Goal: Connect with others: Connect with other users

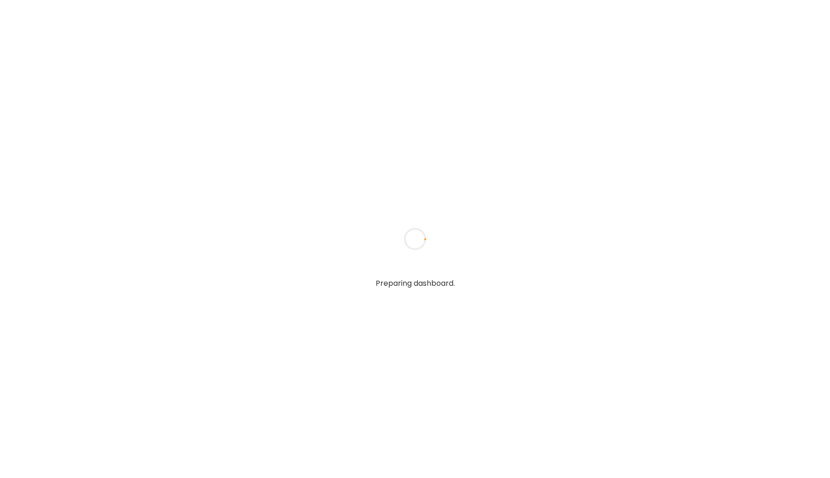
type input "*****"
type input "**********"
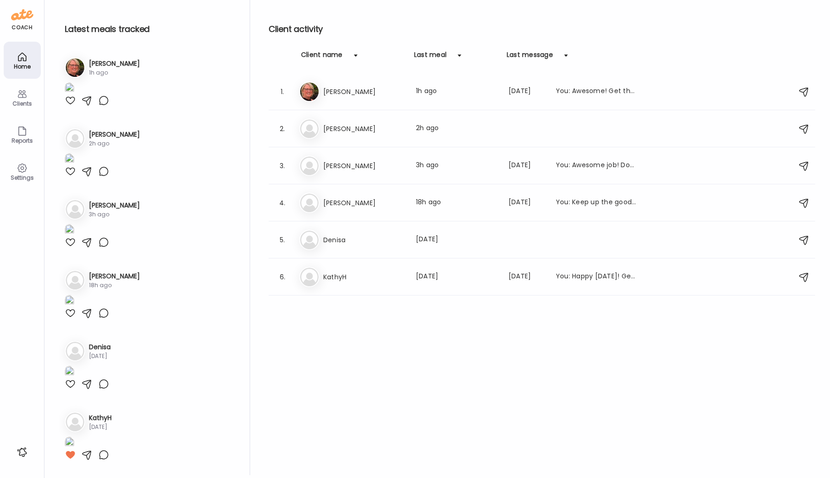
type input "**********"
click at [74, 166] on img at bounding box center [69, 159] width 9 height 12
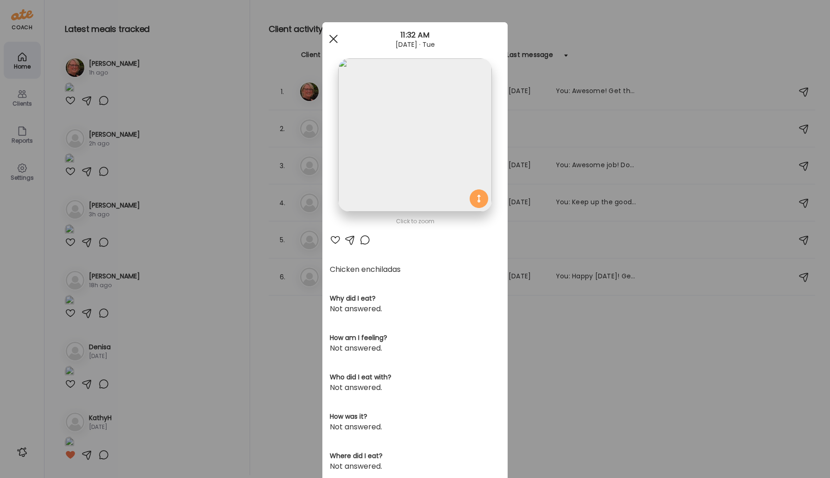
click at [331, 37] on span at bounding box center [333, 39] width 8 height 8
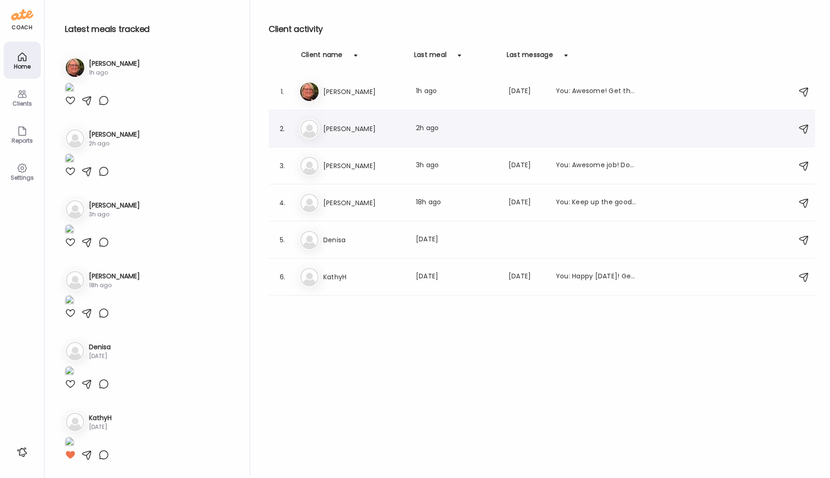
click at [330, 132] on h3 "[PERSON_NAME]" at bounding box center [363, 128] width 81 height 11
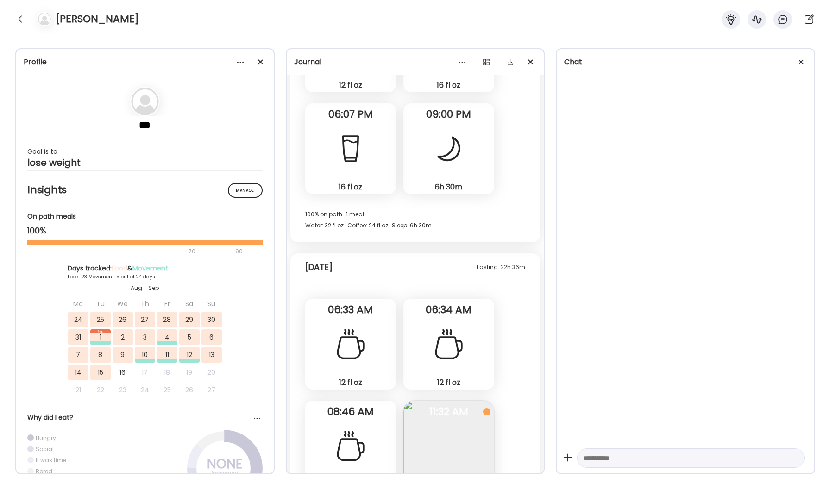
scroll to position [15161, 0]
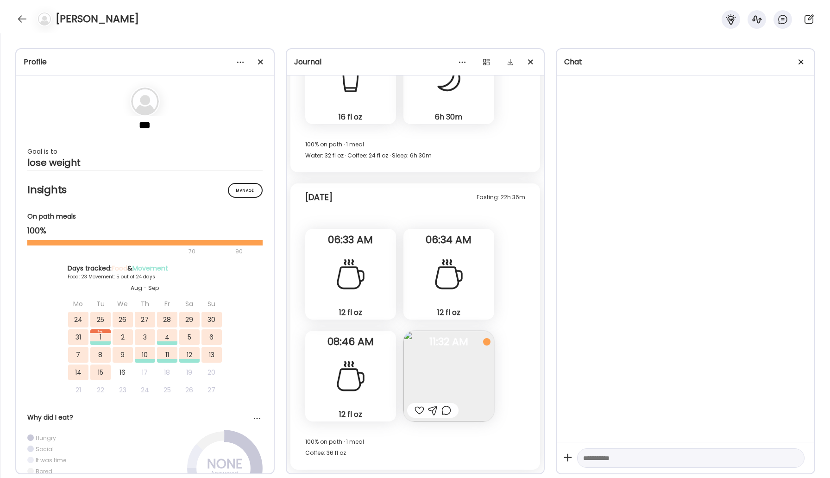
click at [439, 350] on img at bounding box center [448, 376] width 91 height 91
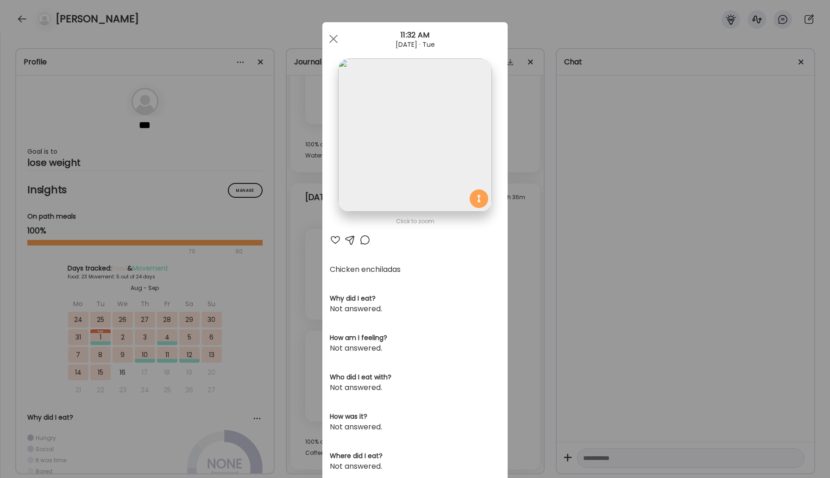
click at [391, 105] on img at bounding box center [414, 134] width 153 height 153
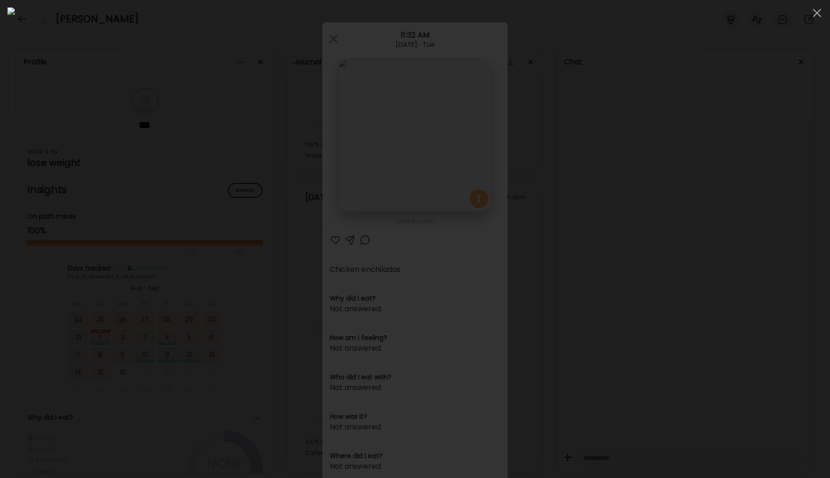
click at [394, 136] on img at bounding box center [414, 238] width 815 height 463
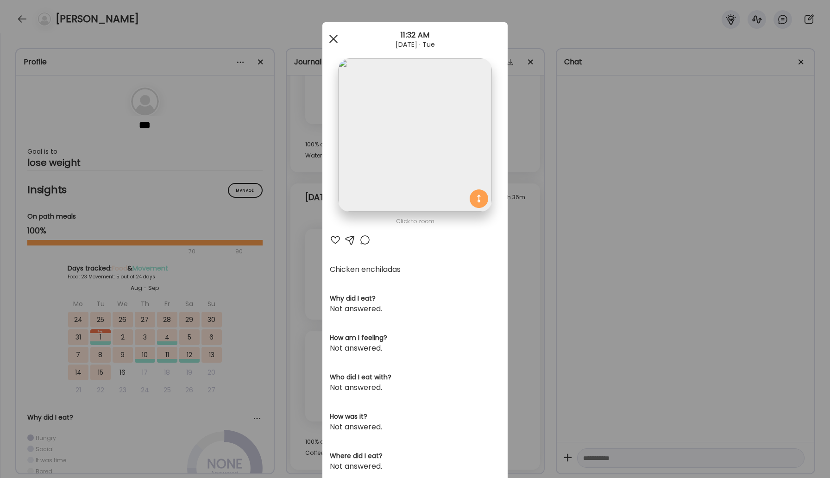
click at [331, 37] on span at bounding box center [333, 39] width 8 height 8
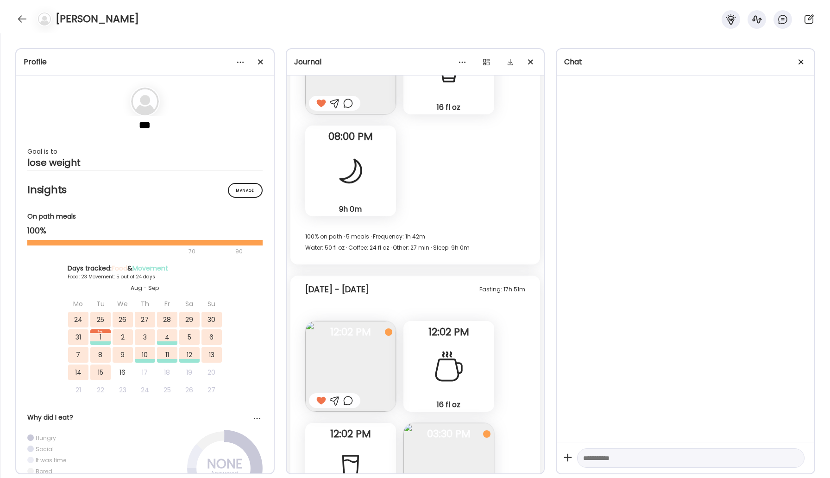
scroll to position [14080, 0]
click at [22, 20] on div at bounding box center [22, 19] width 15 height 15
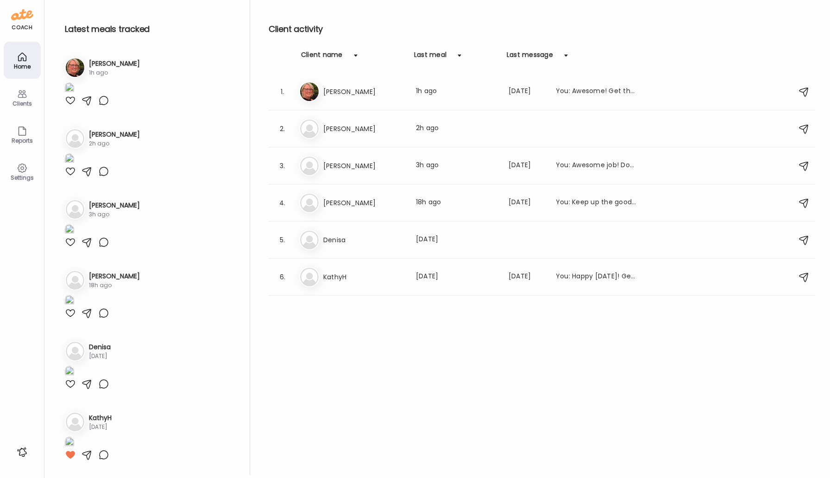
scroll to position [653, 0]
click at [336, 205] on h3 "[PERSON_NAME]" at bounding box center [363, 202] width 81 height 11
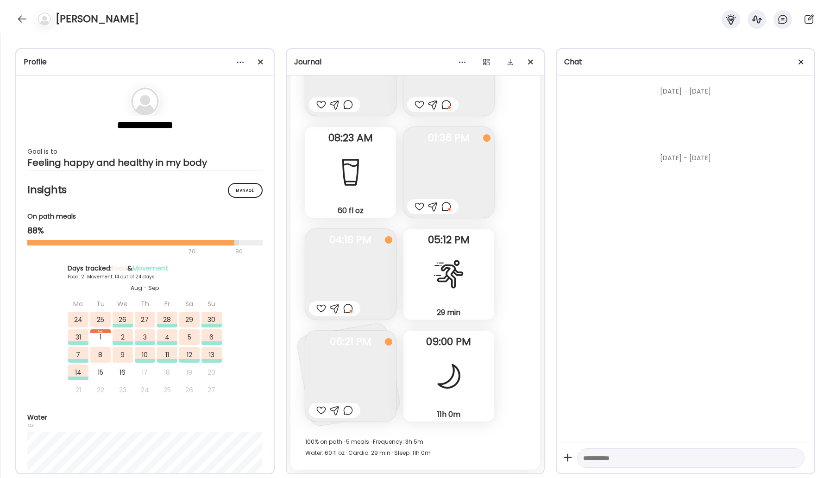
scroll to position [9970, 0]
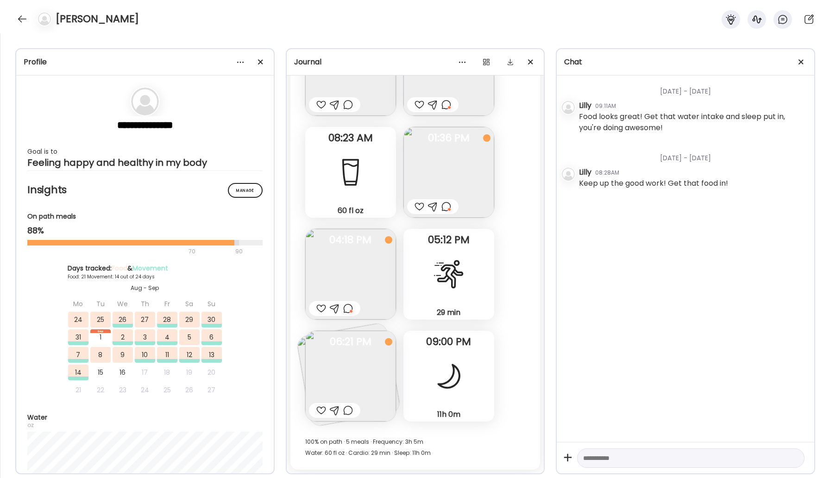
click at [363, 378] on img at bounding box center [350, 376] width 91 height 91
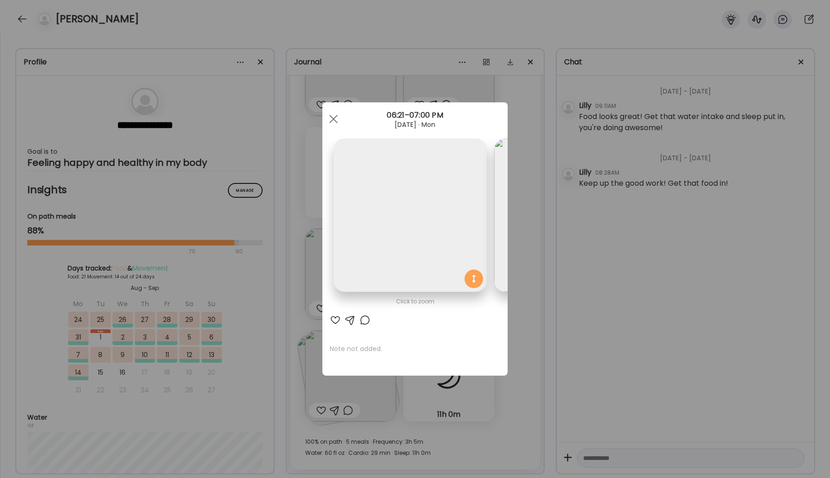
scroll to position [0, 151]
click at [431, 222] on img at bounding box center [419, 214] width 153 height 153
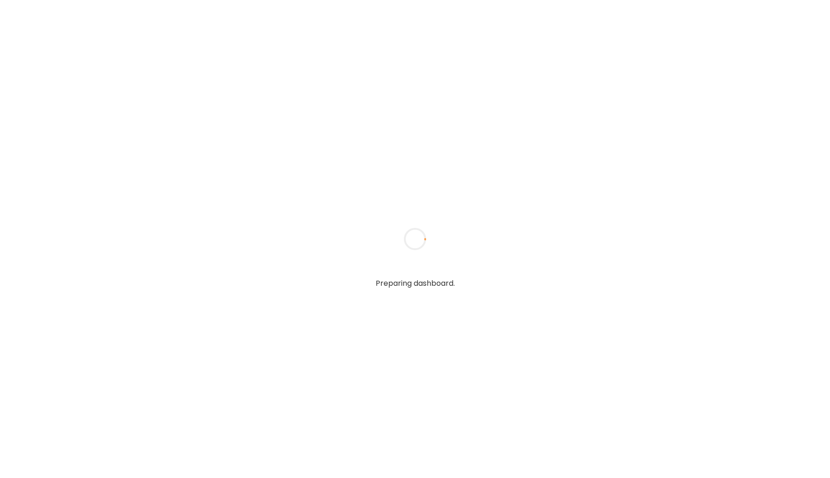
type input "*****"
type input "**********"
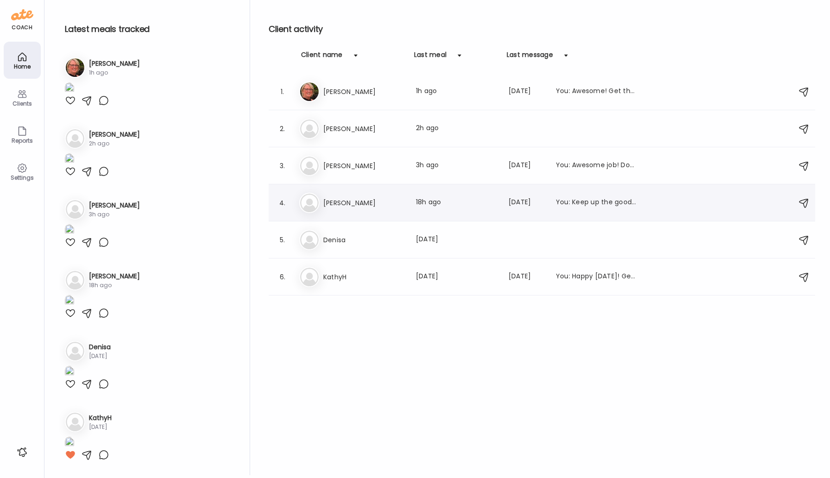
type input "**********"
click at [340, 202] on h3 "[PERSON_NAME]" at bounding box center [363, 202] width 81 height 11
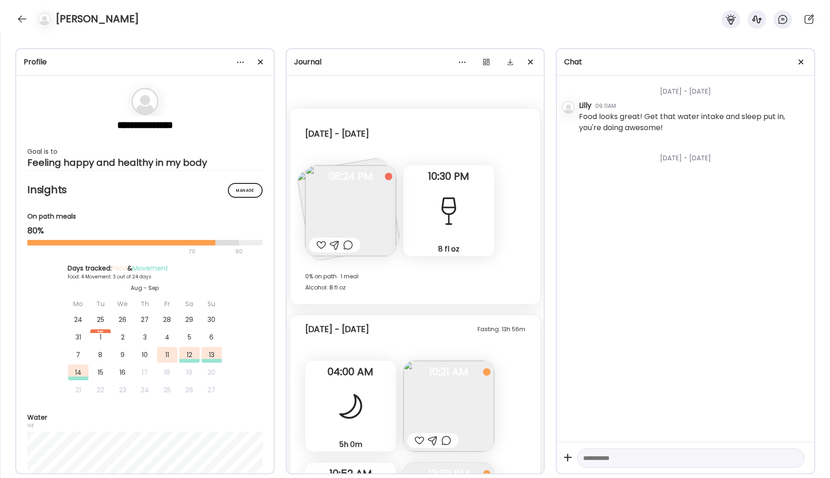
scroll to position [9970, 0]
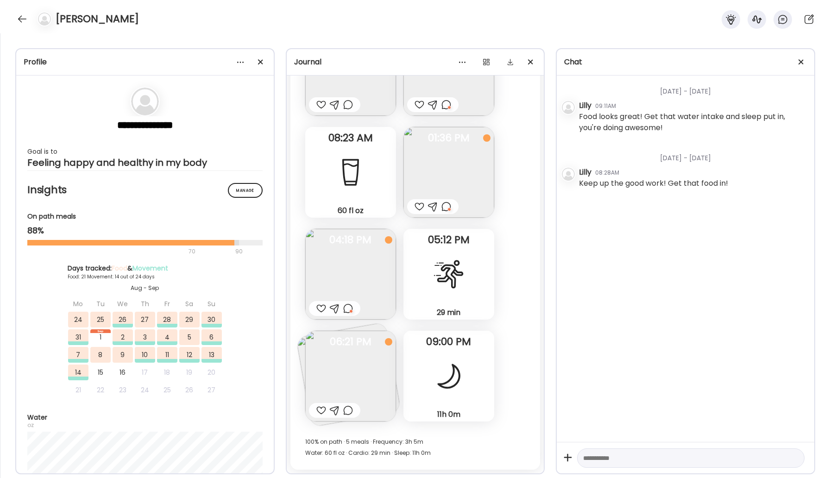
click at [369, 356] on img at bounding box center [350, 376] width 91 height 91
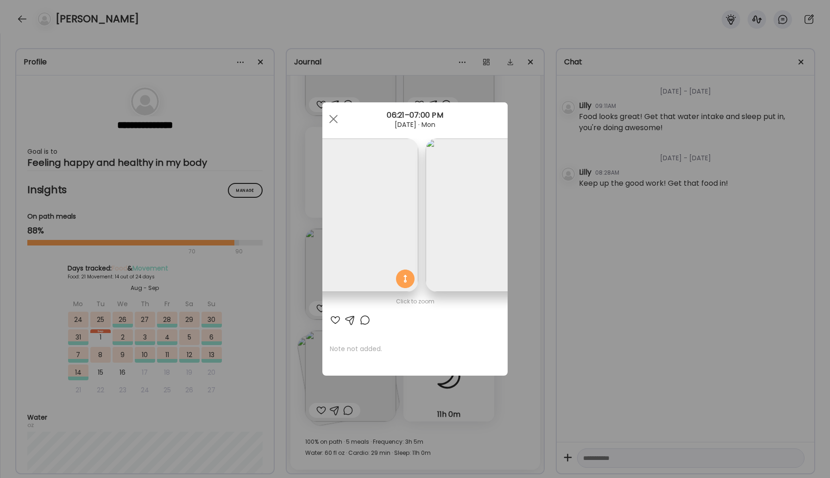
scroll to position [0, 151]
click at [334, 121] on div at bounding box center [333, 119] width 19 height 19
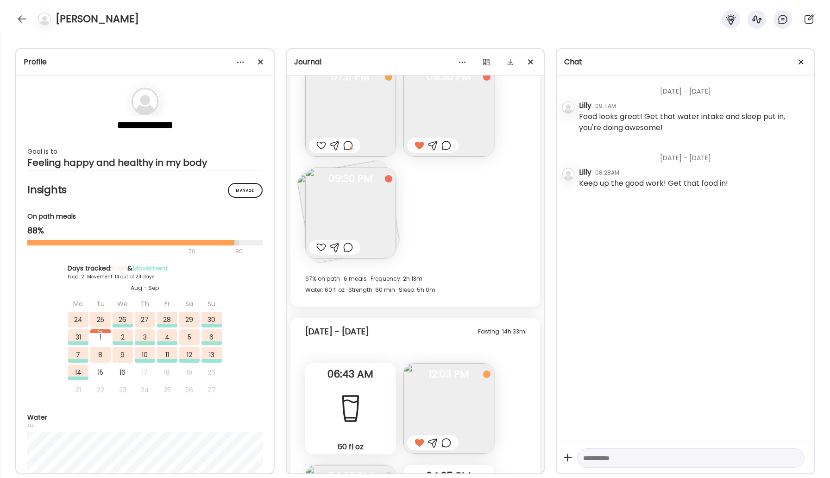
scroll to position [9123, 0]
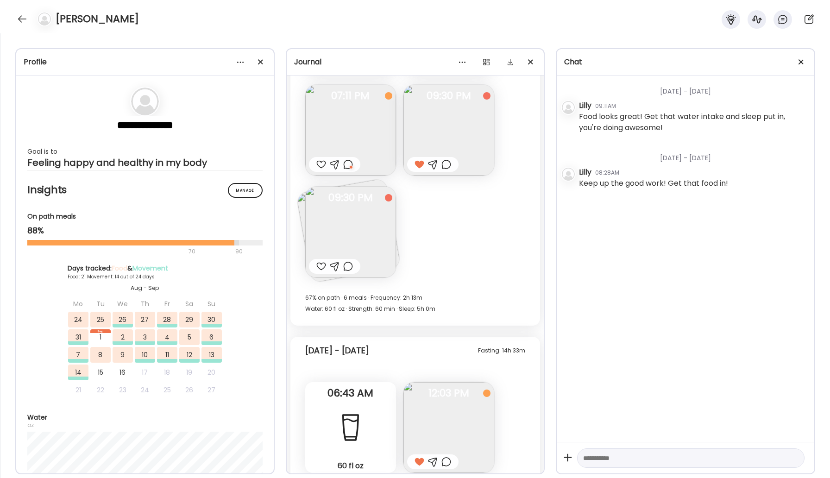
click at [371, 243] on img at bounding box center [350, 232] width 91 height 91
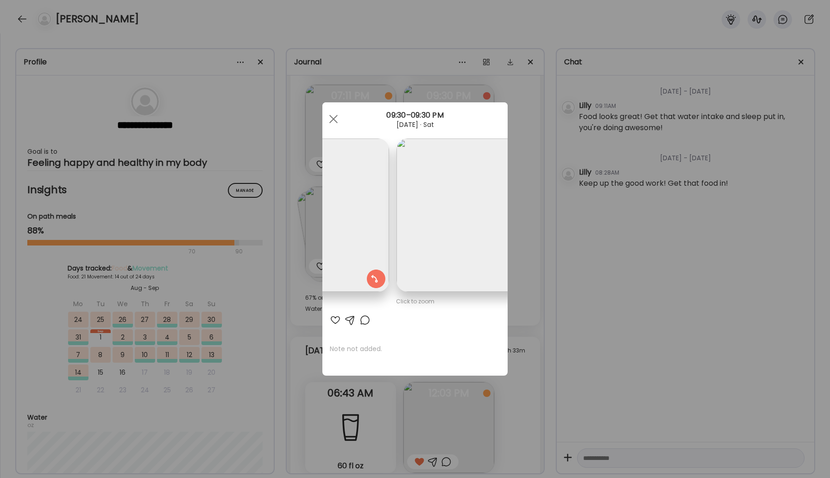
scroll to position [0, 151]
click at [334, 124] on div at bounding box center [333, 119] width 19 height 19
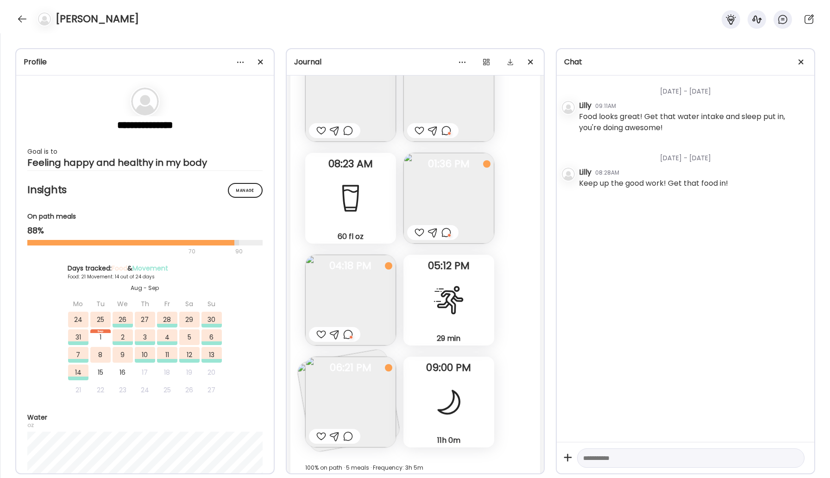
scroll to position [9951, 0]
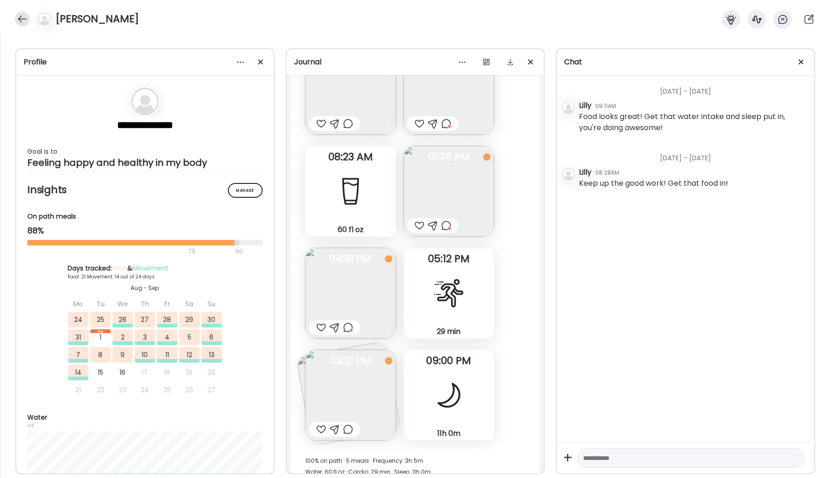
click at [20, 17] on div at bounding box center [22, 19] width 15 height 15
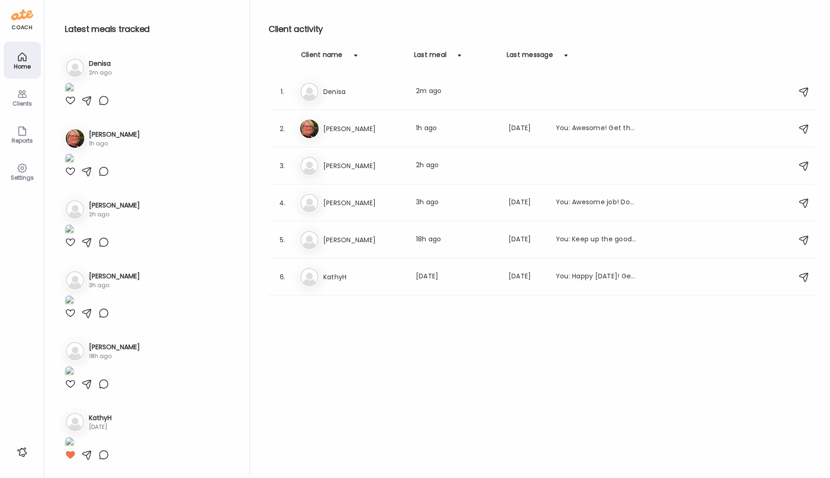
click at [74, 95] on img at bounding box center [69, 88] width 9 height 12
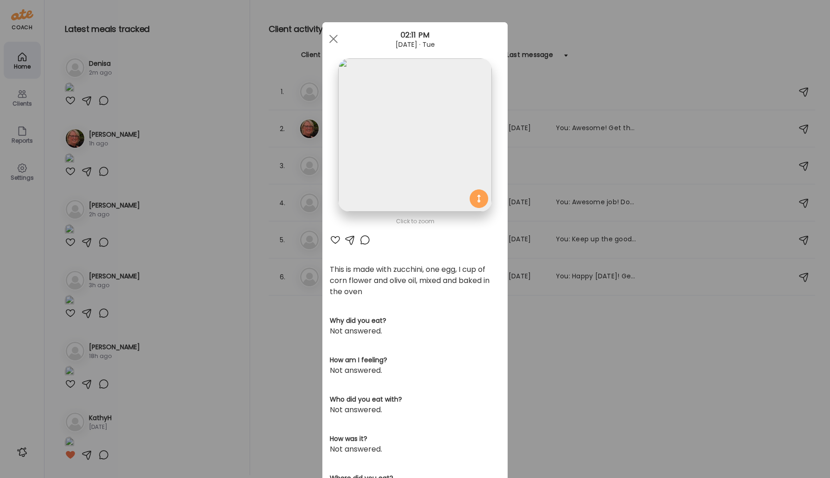
scroll to position [0, 0]
click at [337, 38] on div at bounding box center [333, 39] width 19 height 19
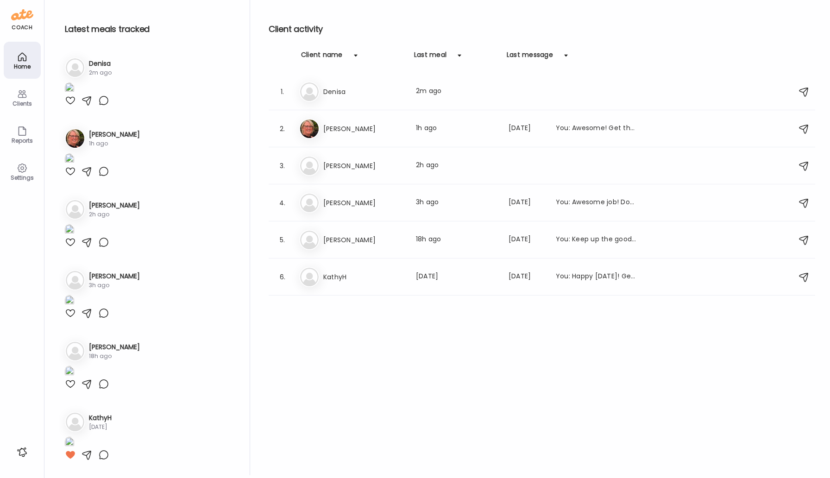
scroll to position [197, 0]
click at [340, 136] on div "Ja Jacqueline Last meal: 1h ago Last message: 46d ago You: Awesome! Get that sl…" at bounding box center [543, 129] width 488 height 20
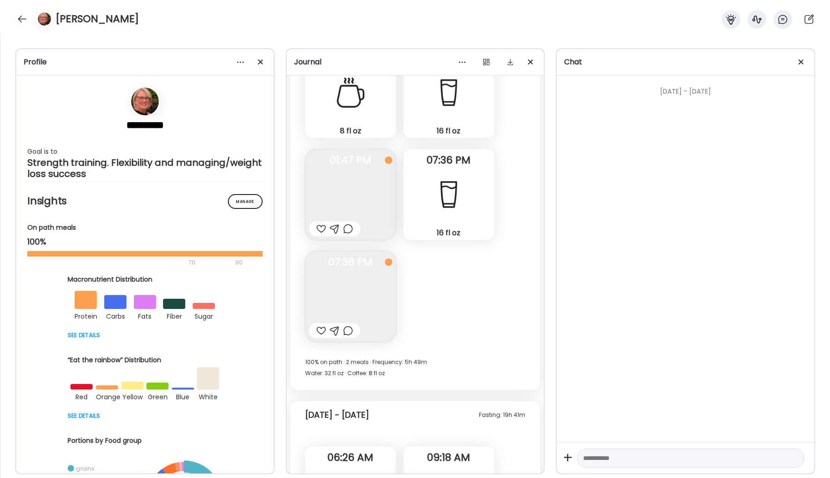
scroll to position [15420, 0]
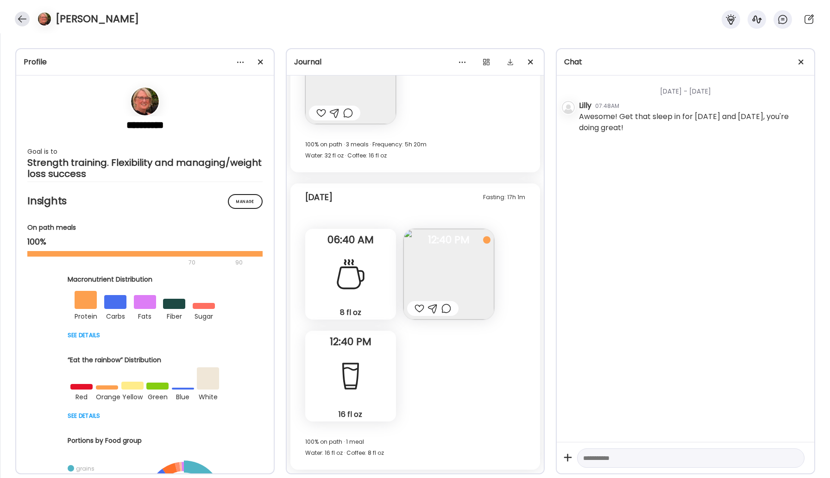
click at [21, 20] on div at bounding box center [22, 19] width 15 height 15
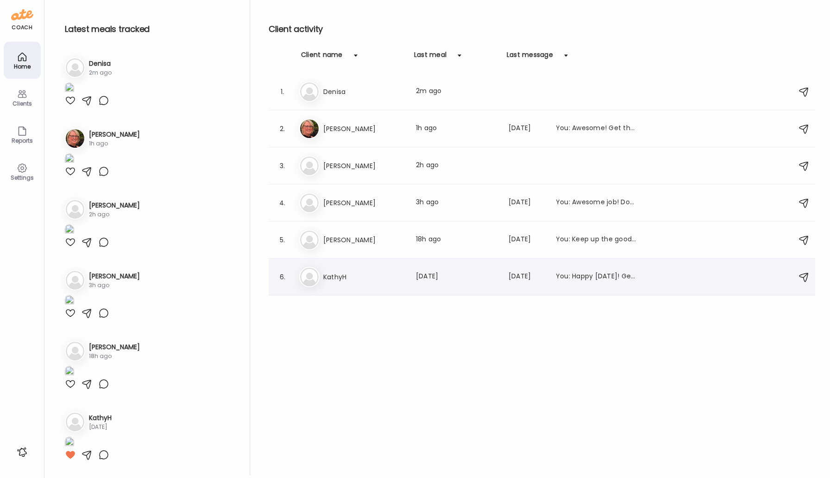
click at [325, 273] on h3 "KathyH" at bounding box center [363, 276] width 81 height 11
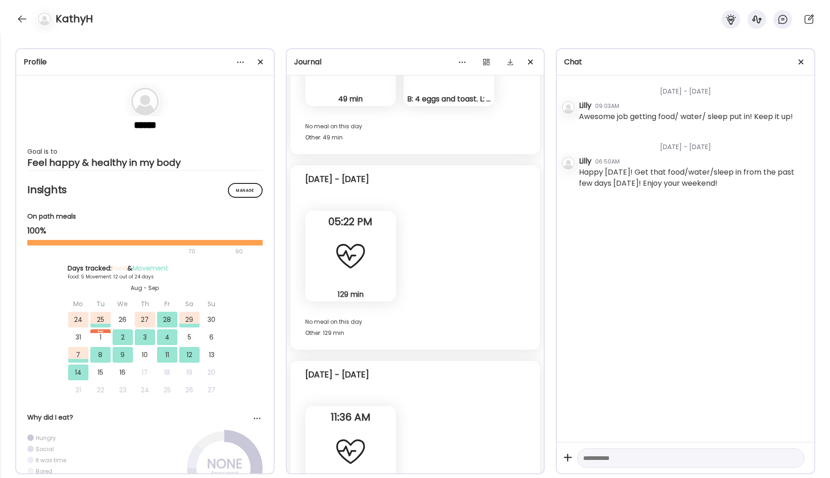
scroll to position [7588, 0]
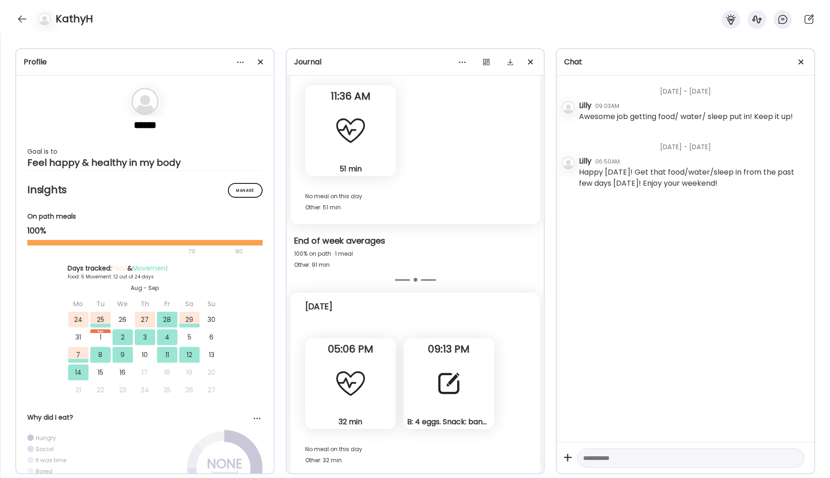
click at [440, 369] on div at bounding box center [448, 383] width 33 height 33
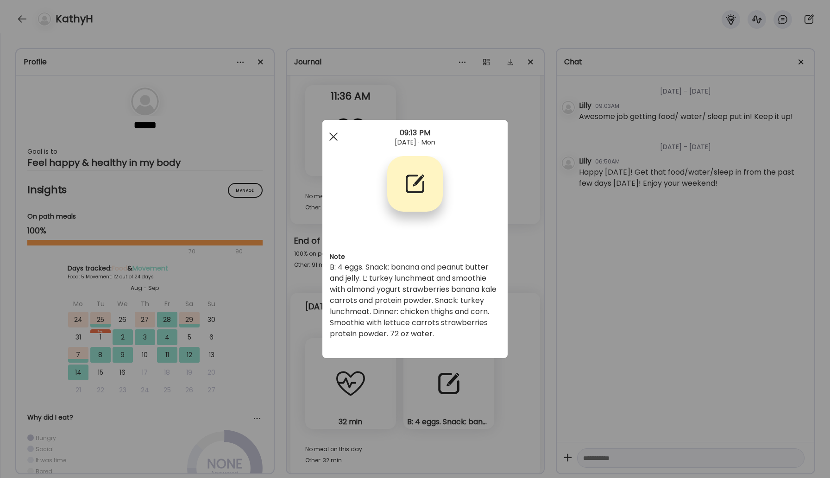
click at [331, 137] on div at bounding box center [333, 136] width 19 height 19
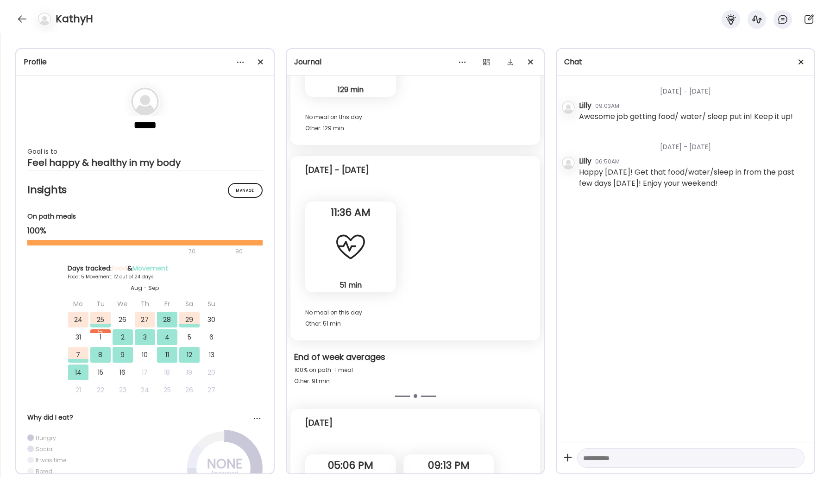
scroll to position [7455, 0]
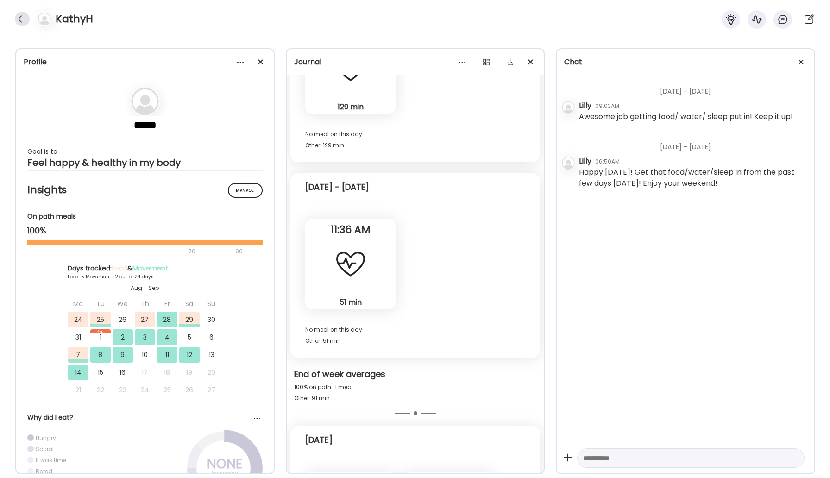
click at [22, 22] on div at bounding box center [22, 19] width 15 height 15
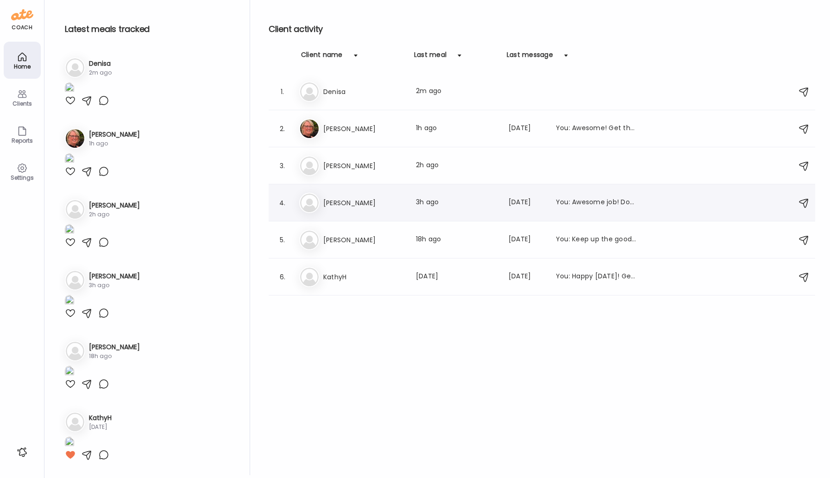
click at [340, 200] on h3 "[PERSON_NAME]" at bounding box center [363, 202] width 81 height 11
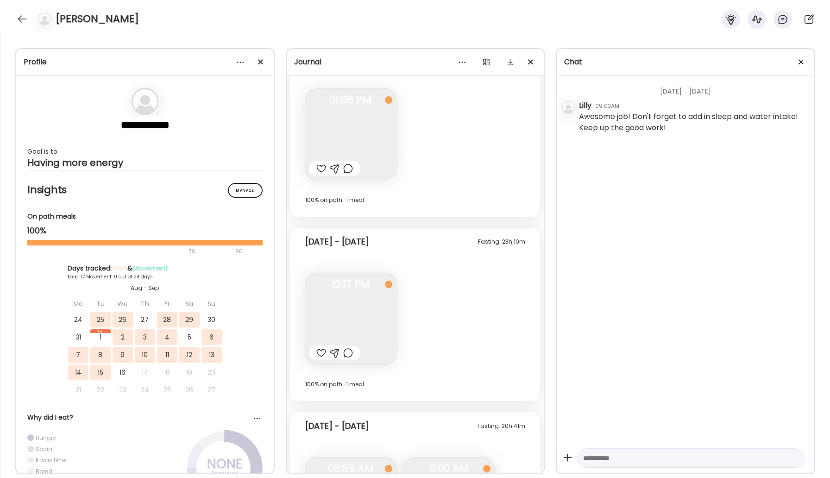
scroll to position [6672, 0]
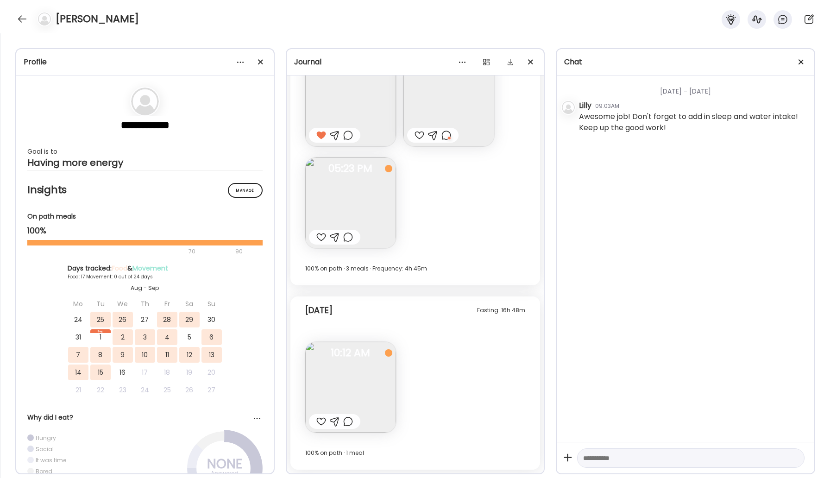
click at [360, 377] on img at bounding box center [350, 387] width 91 height 91
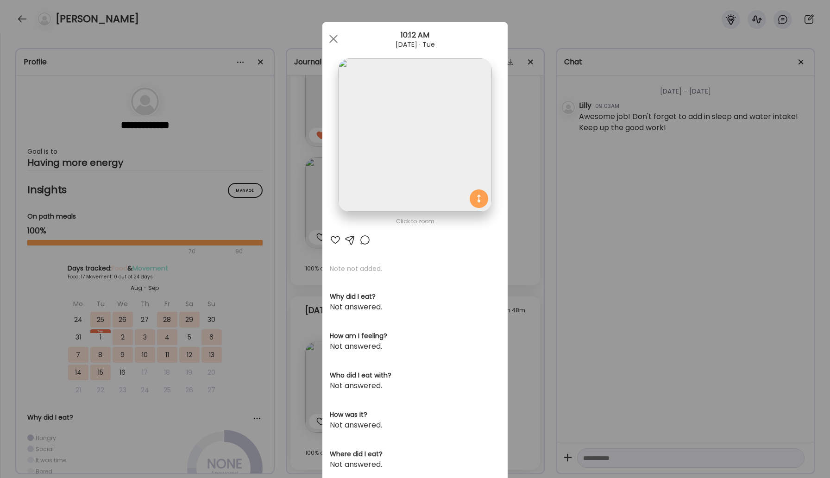
click at [412, 158] on img at bounding box center [414, 134] width 153 height 153
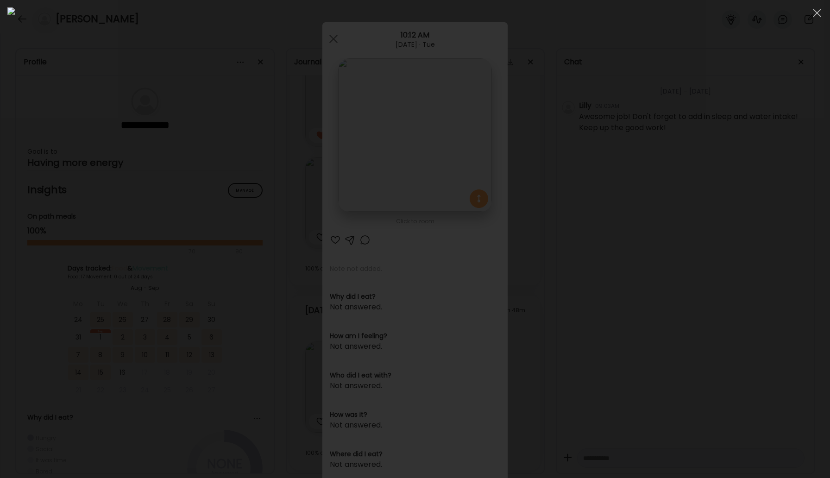
click at [373, 331] on img at bounding box center [414, 238] width 815 height 463
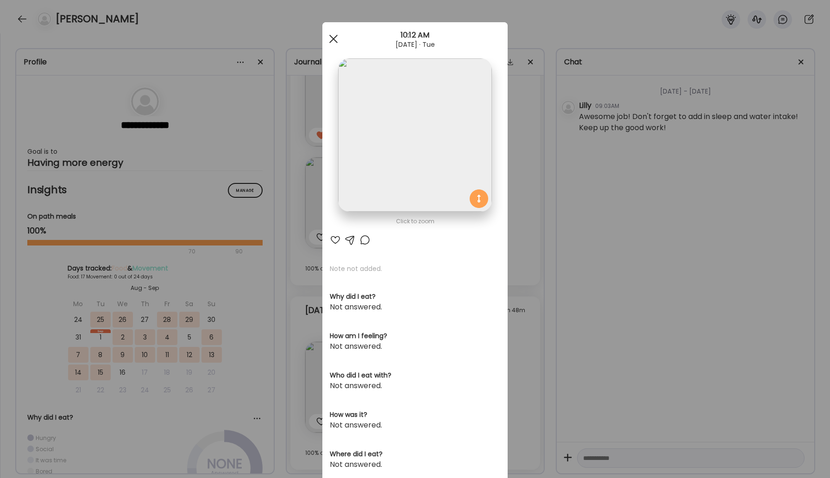
click at [331, 39] on div at bounding box center [333, 39] width 19 height 19
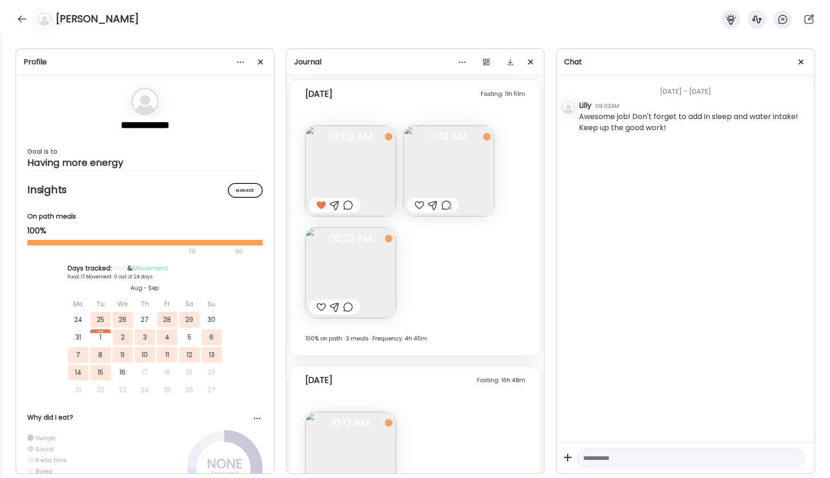
scroll to position [6600, 0]
click at [362, 273] on img at bounding box center [350, 274] width 91 height 91
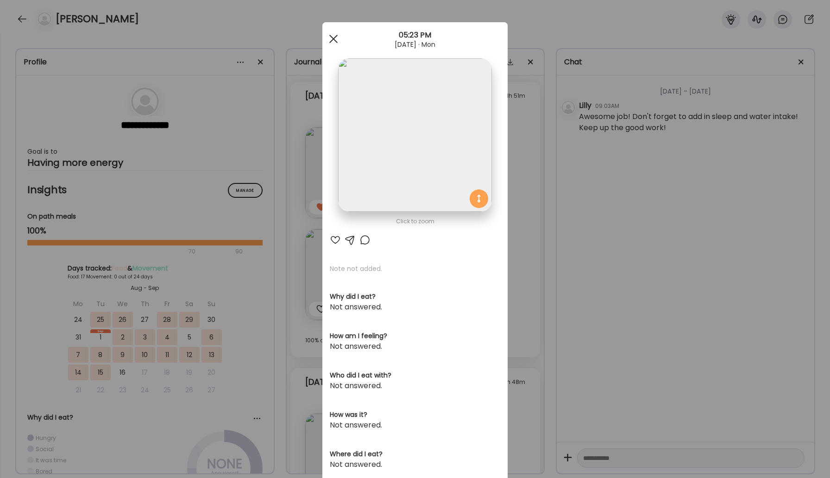
click at [334, 38] on div at bounding box center [333, 39] width 19 height 19
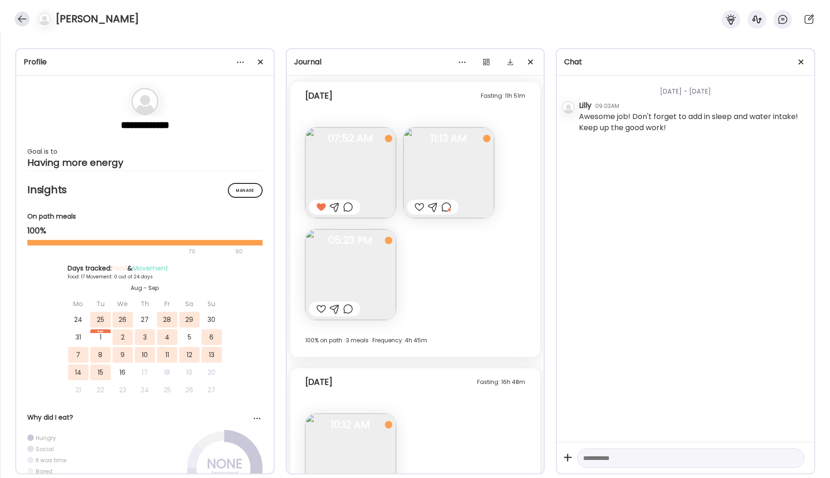
click at [24, 16] on div at bounding box center [22, 19] width 15 height 15
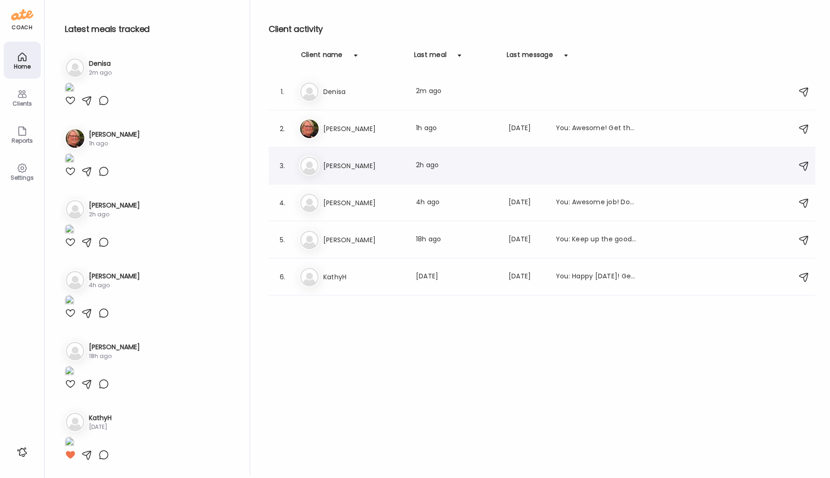
click at [332, 167] on h3 "[PERSON_NAME]" at bounding box center [363, 165] width 81 height 11
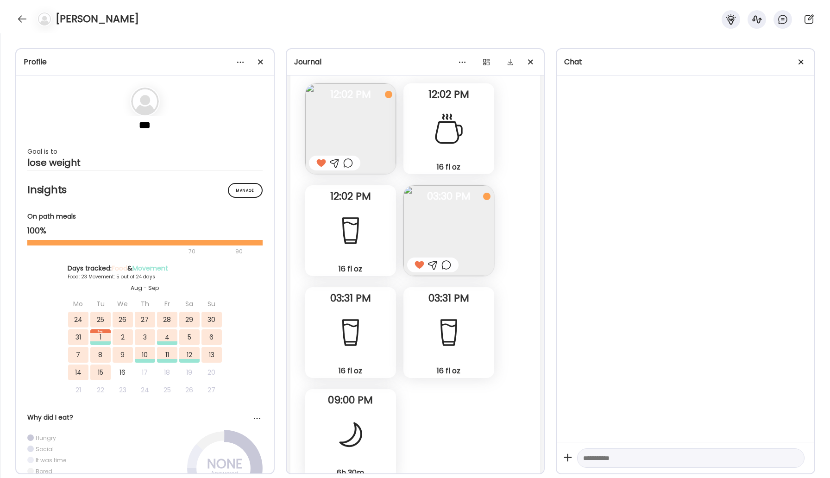
scroll to position [14317, 0]
click at [31, 19] on div at bounding box center [43, 19] width 26 height 15
click at [20, 20] on div at bounding box center [22, 19] width 15 height 15
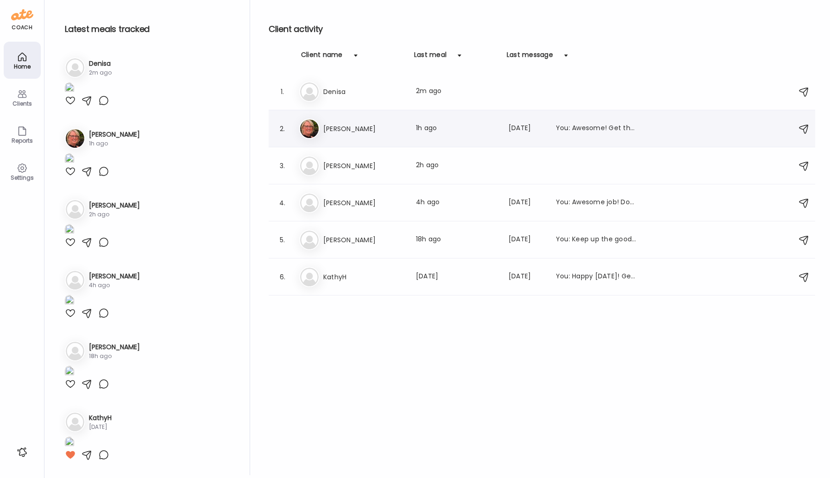
click at [350, 130] on h3 "[PERSON_NAME]" at bounding box center [363, 128] width 81 height 11
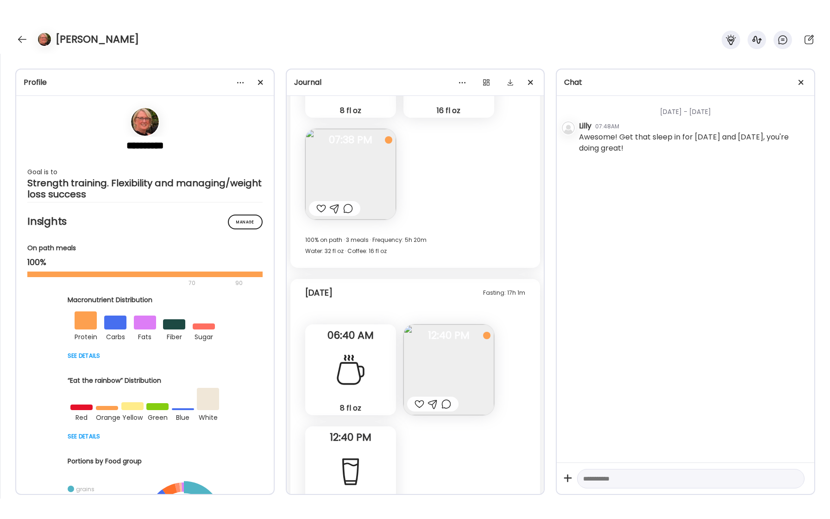
scroll to position [15420, 0]
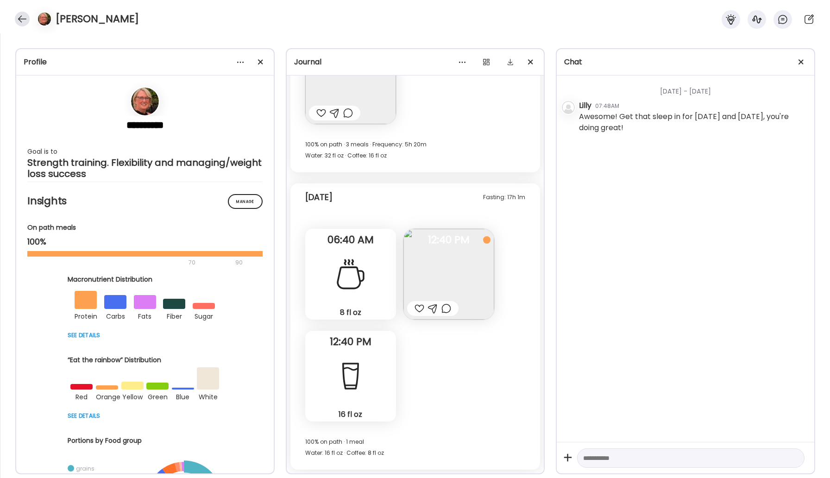
click at [23, 18] on div at bounding box center [22, 19] width 15 height 15
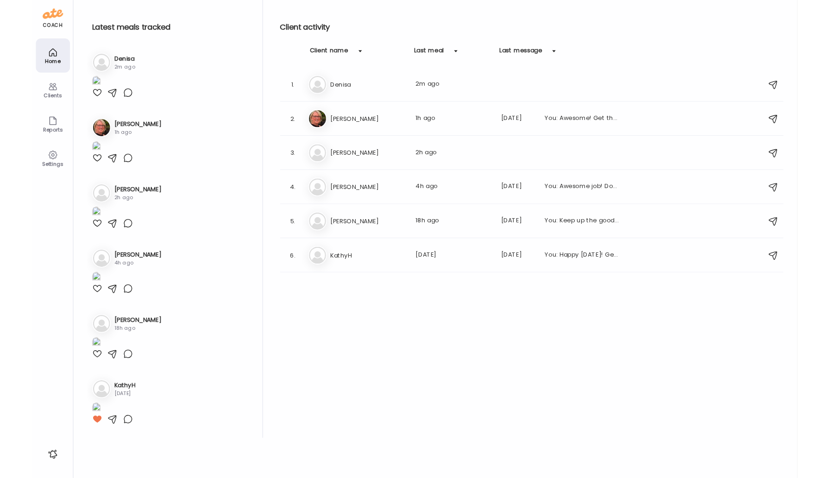
scroll to position [233, 0]
